Goal: Check status: Check status

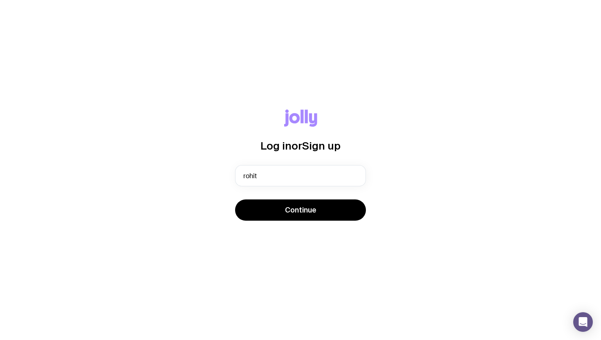
type input "[EMAIL_ADDRESS][PERSON_NAME][DOMAIN_NAME]"
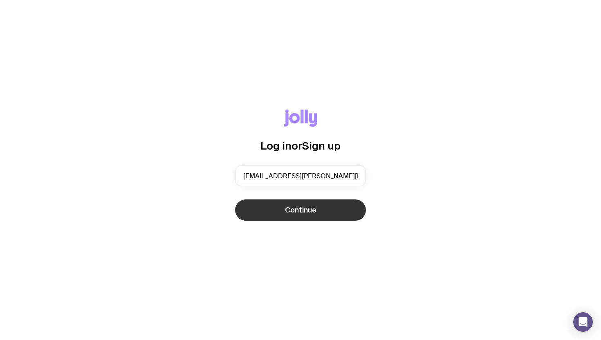
click at [295, 210] on span "Continue" at bounding box center [300, 210] width 31 height 10
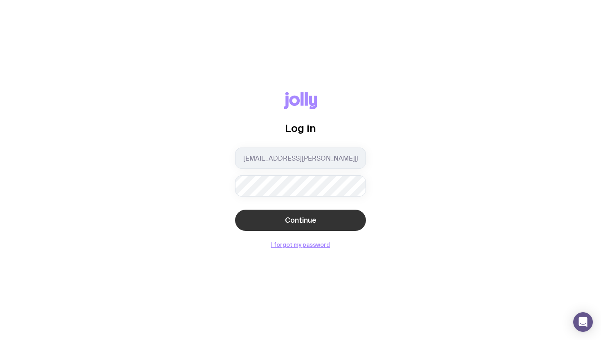
click at [297, 218] on span "Continue" at bounding box center [300, 220] width 31 height 10
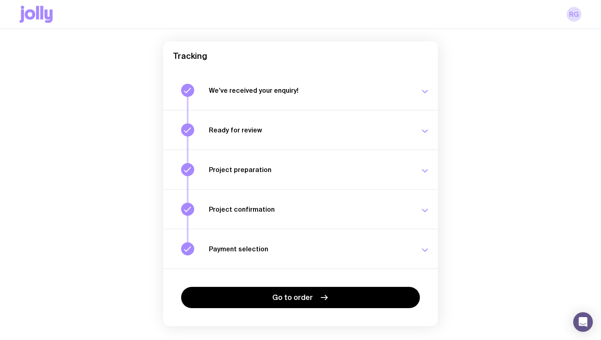
scroll to position [73, 0]
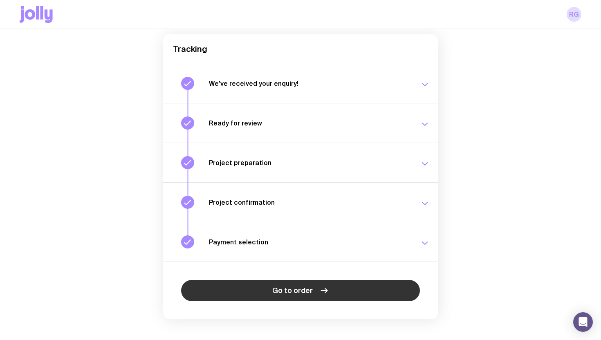
click at [310, 288] on span "Go to order" at bounding box center [292, 291] width 40 height 10
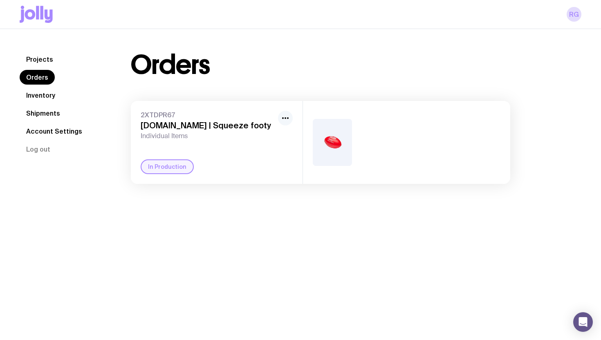
click at [284, 118] on circle "button" at bounding box center [285, 118] width 2 height 2
click at [284, 116] on icon "button" at bounding box center [285, 118] width 10 height 10
click at [194, 124] on h3 "EzyCollect.io | Squeeze footy" at bounding box center [208, 126] width 134 height 10
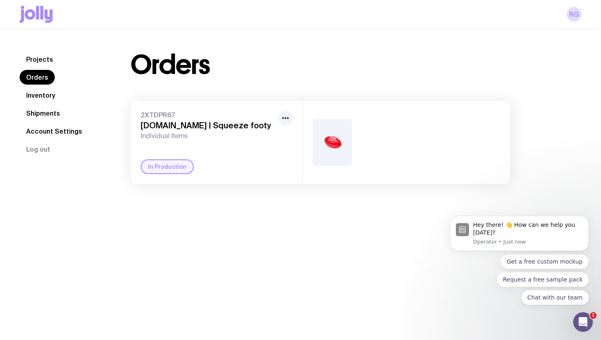
click at [334, 148] on img at bounding box center [332, 142] width 39 height 47
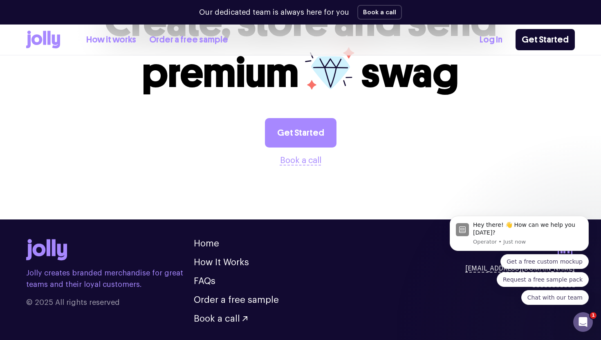
click at [562, 214] on div "Hey there! 👋 How can we help you [DATE]? Operator • Just now Get a free custom …" at bounding box center [519, 254] width 150 height 102
click at [583, 218] on button "Dismiss notification" at bounding box center [586, 218] width 11 height 11
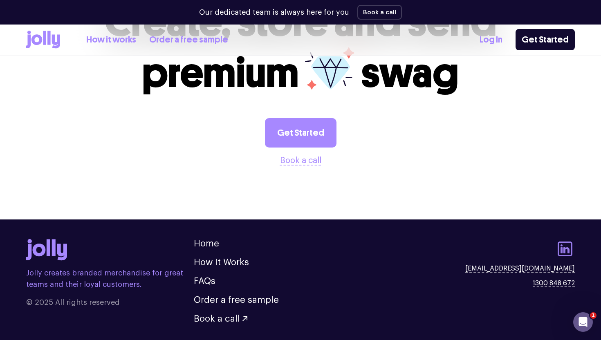
click at [566, 242] on icon at bounding box center [564, 249] width 15 height 15
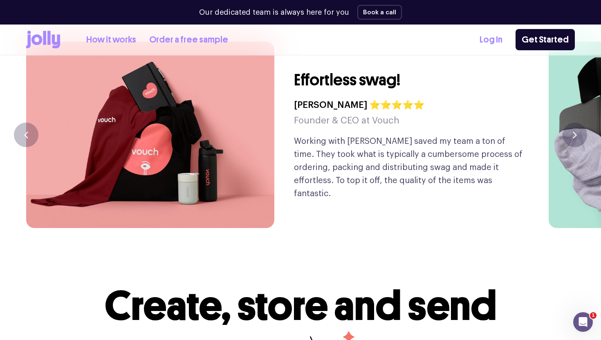
scroll to position [1904, 0]
